Goal: Navigation & Orientation: Understand site structure

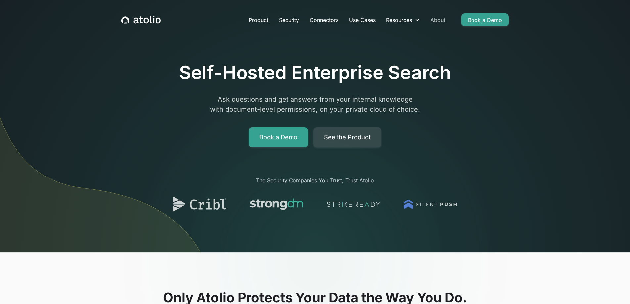
click at [442, 20] on link "About" at bounding box center [437, 19] width 25 height 13
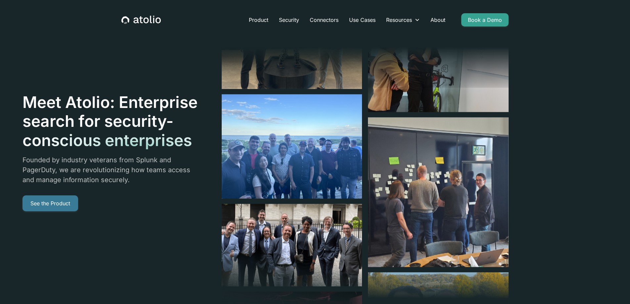
click at [69, 201] on link "See the Product" at bounding box center [50, 203] width 56 height 16
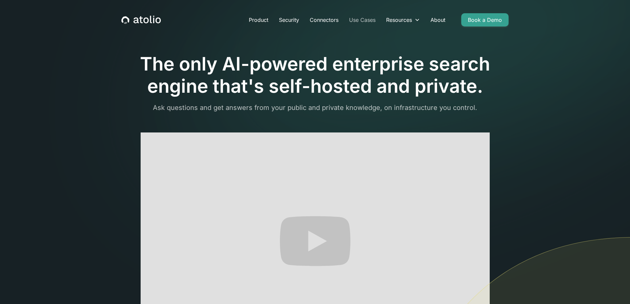
click at [360, 21] on link "Use Cases" at bounding box center [362, 19] width 37 height 13
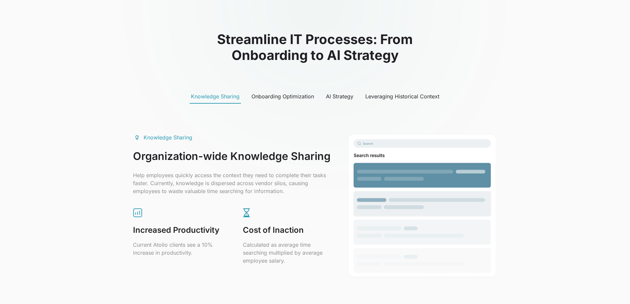
scroll to position [290, 0]
